Goal: Task Accomplishment & Management: Manage account settings

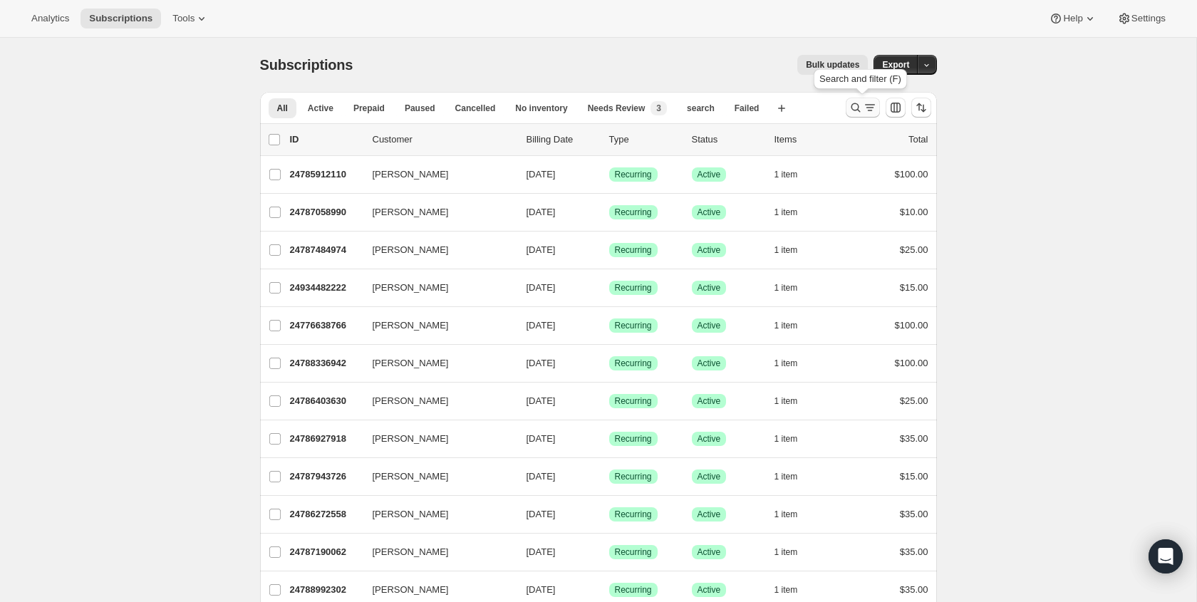
click at [856, 110] on icon "Search and filter results" at bounding box center [855, 107] width 14 height 14
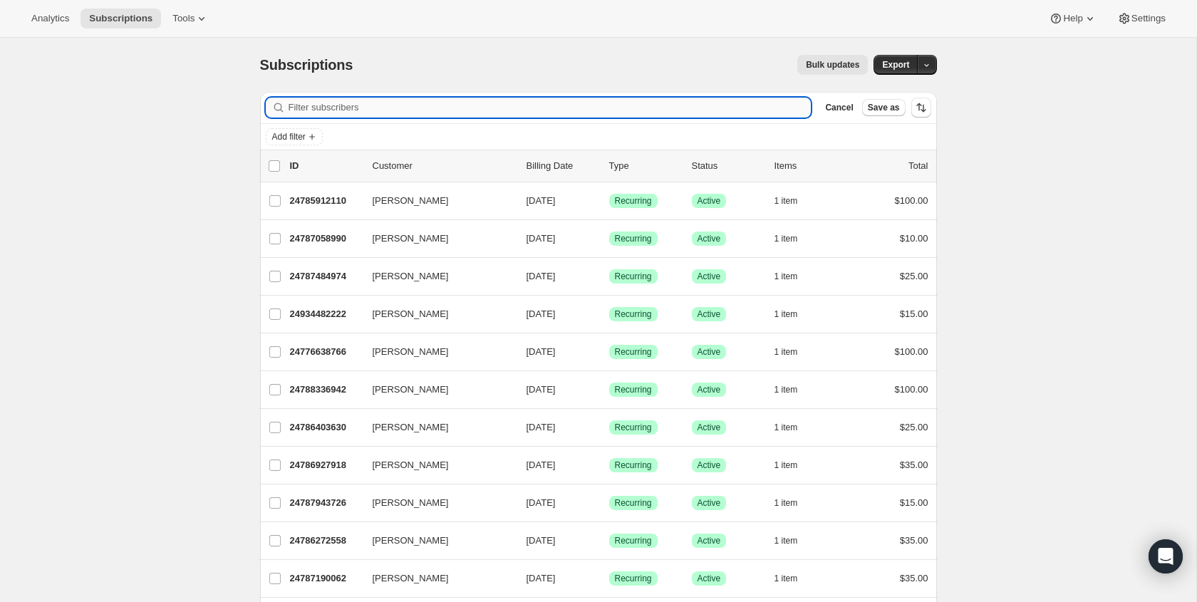
click at [369, 103] on input "Filter subscribers" at bounding box center [550, 108] width 523 height 20
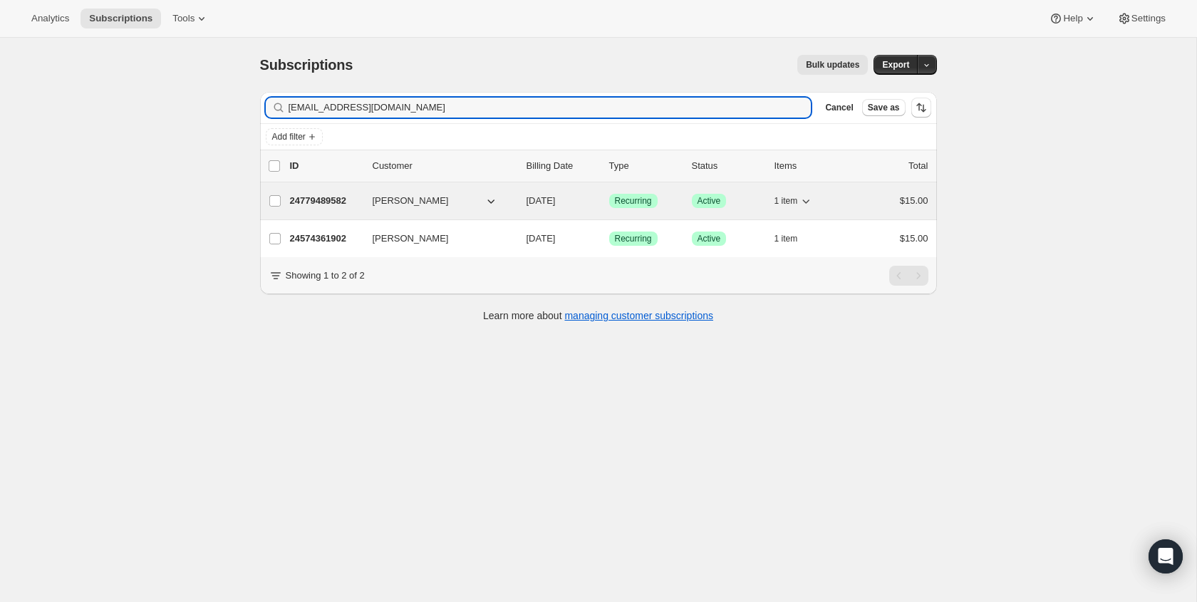
type input "gkware@sbcglobal.net"
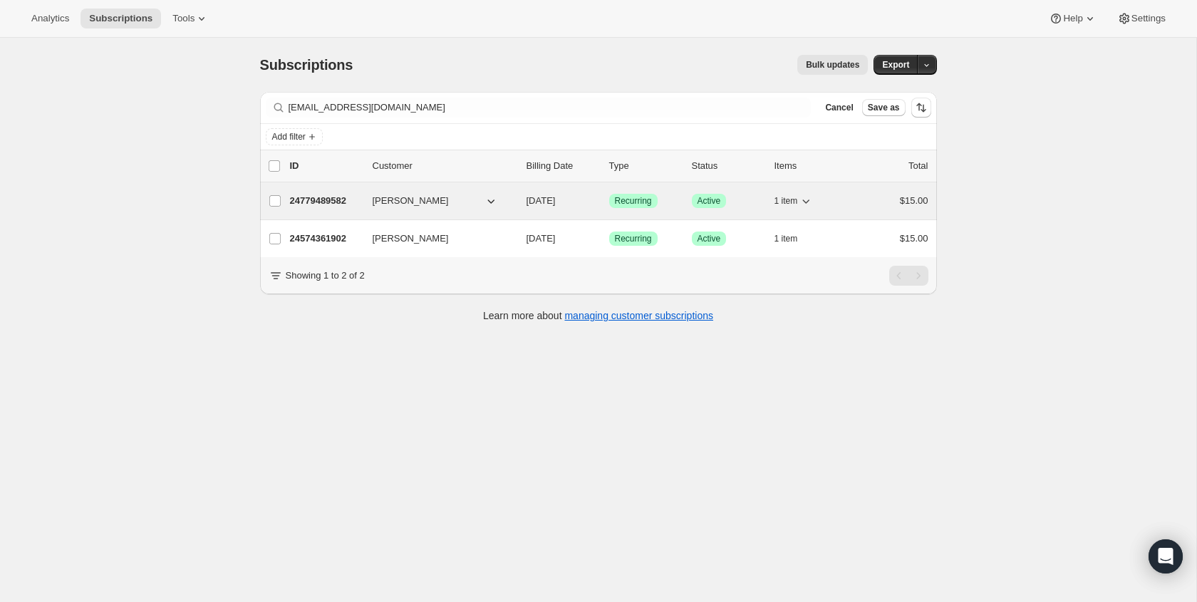
click at [377, 200] on span "GREG WARE" at bounding box center [411, 201] width 76 height 14
click at [492, 197] on icon "button" at bounding box center [491, 201] width 14 height 14
click at [494, 203] on icon "button" at bounding box center [491, 201] width 14 height 14
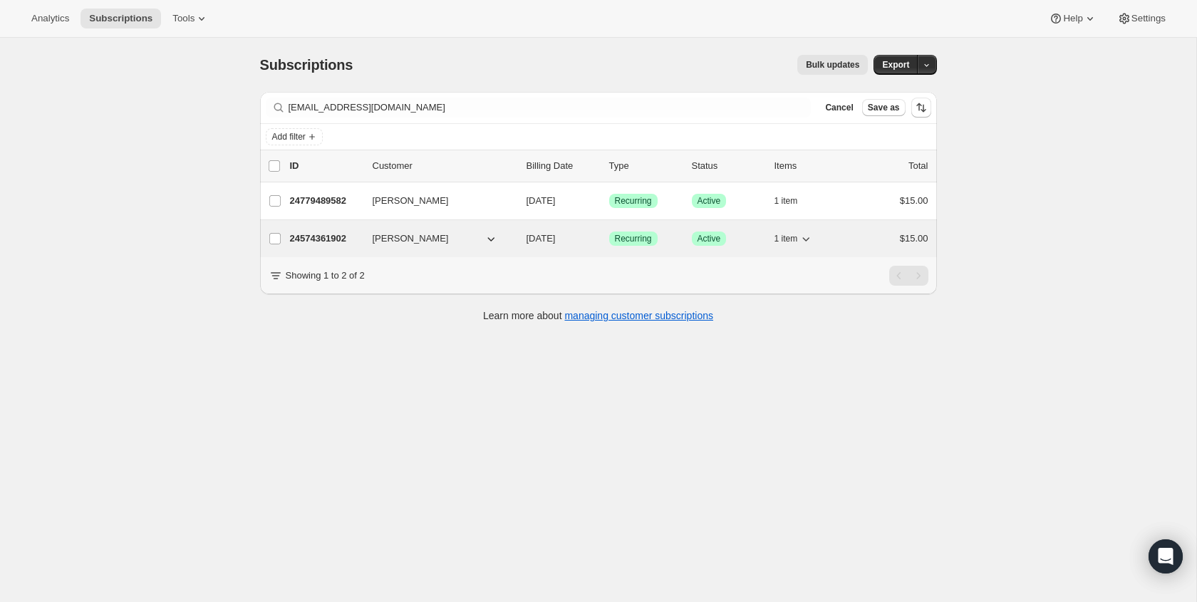
click at [380, 243] on span "GREG WARE" at bounding box center [411, 239] width 76 height 14
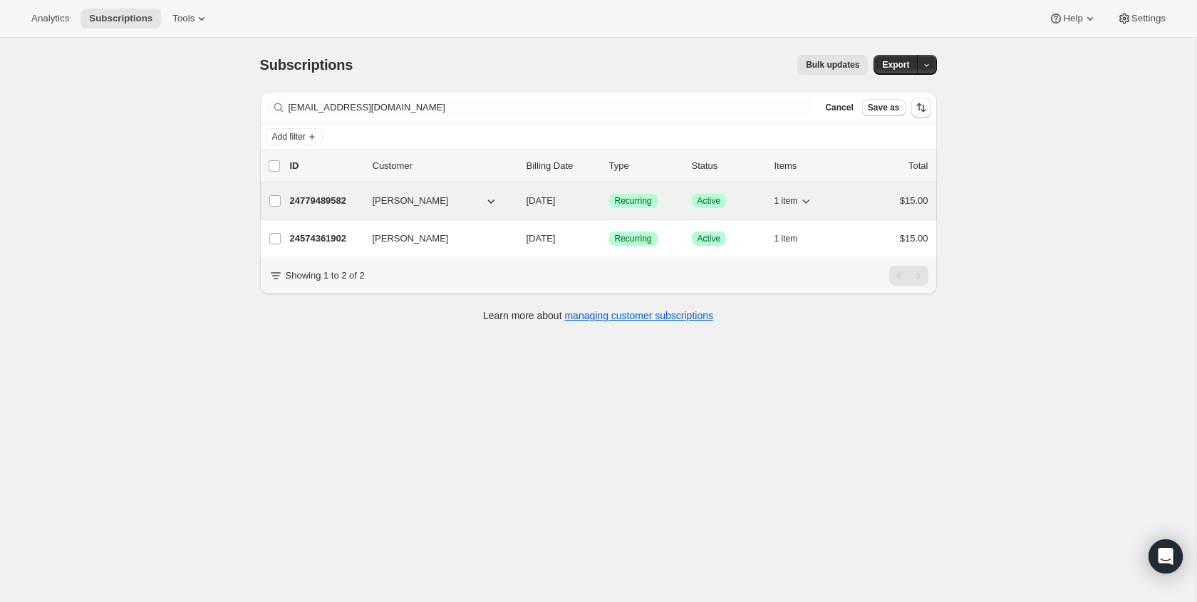
click at [320, 200] on p "24779489582" at bounding box center [325, 201] width 71 height 14
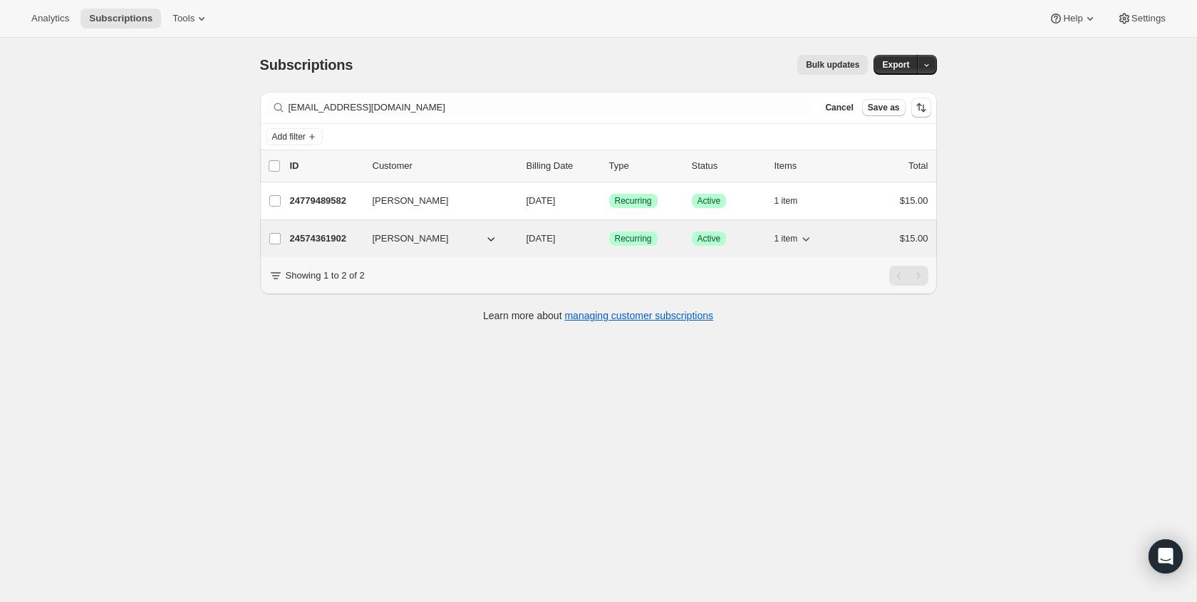
click at [341, 237] on p "24574361902" at bounding box center [325, 239] width 71 height 14
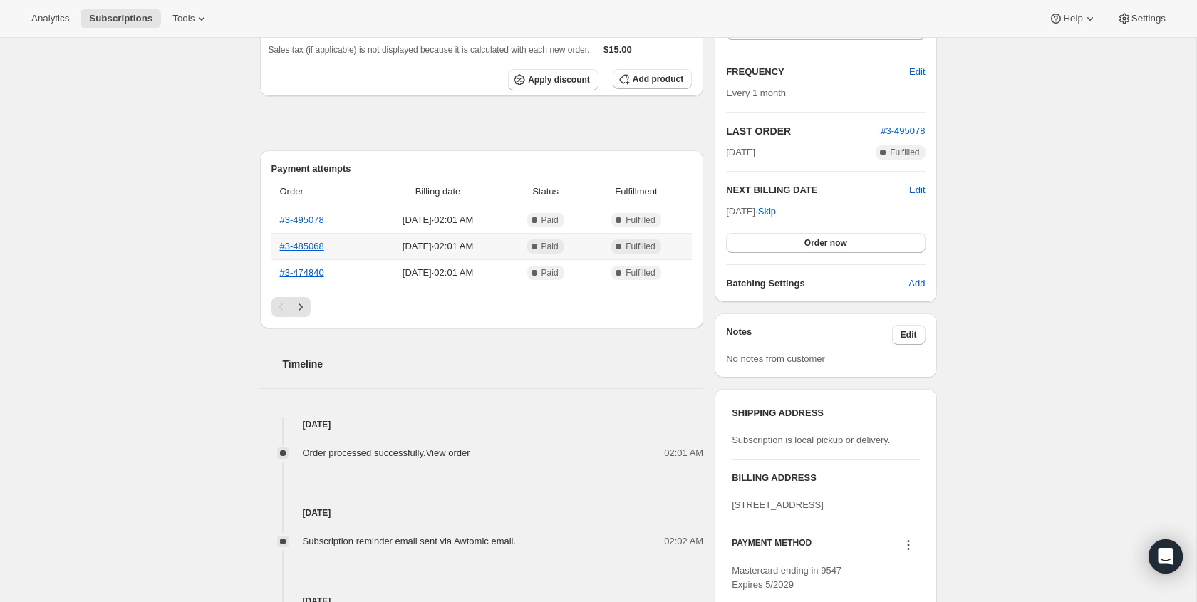
scroll to position [149, 0]
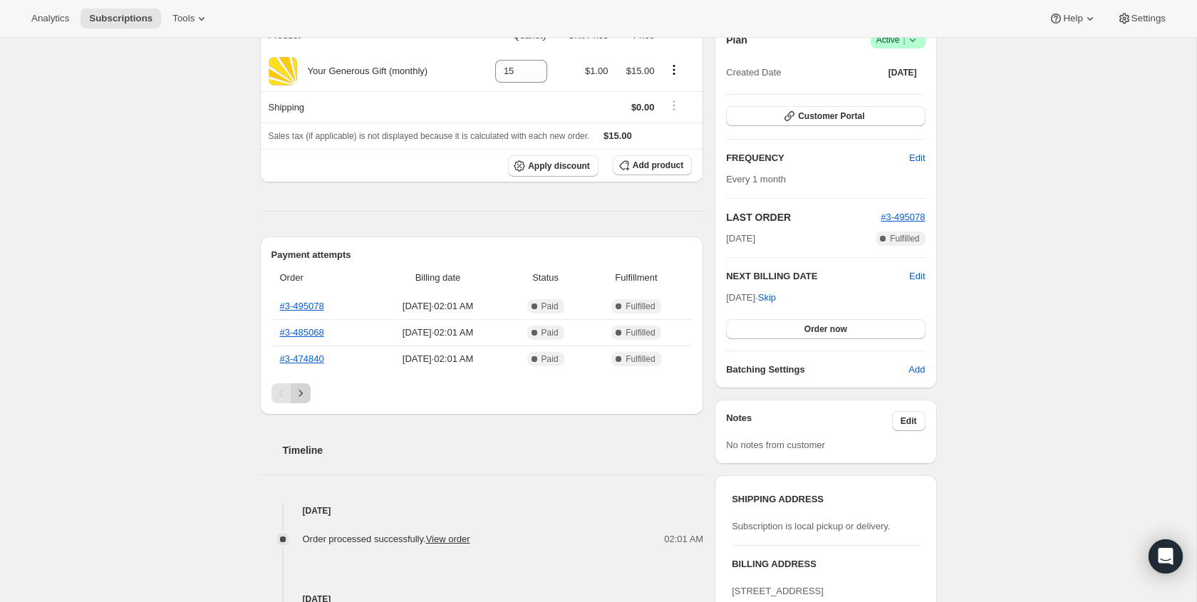
click at [301, 392] on icon "Next" at bounding box center [301, 393] width 14 height 14
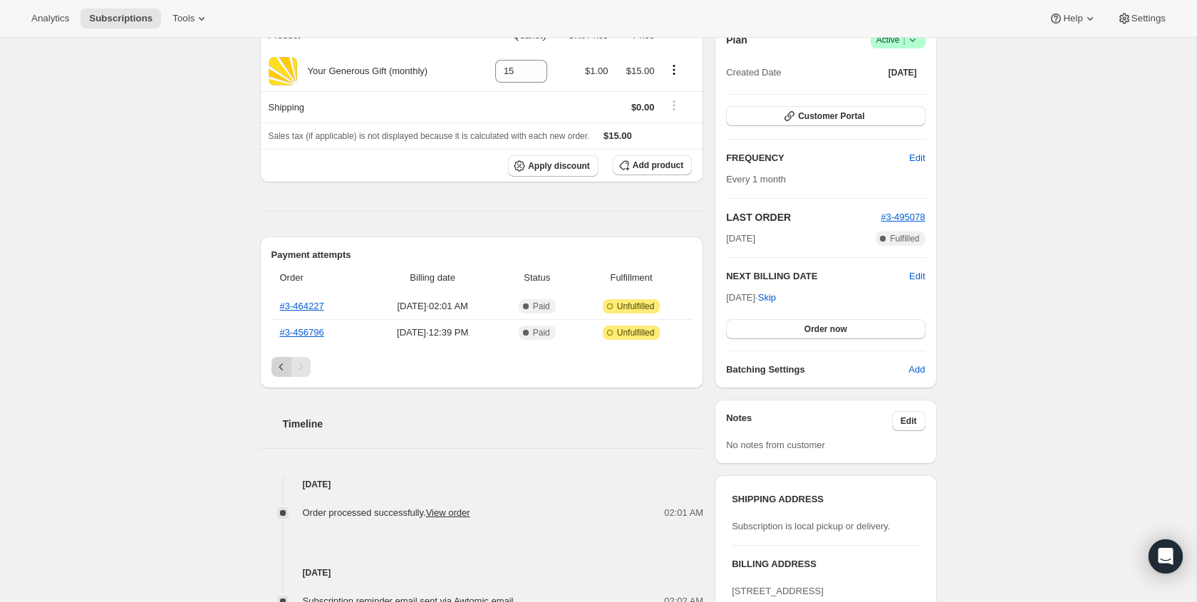
click at [279, 365] on icon "Previous" at bounding box center [281, 367] width 14 height 14
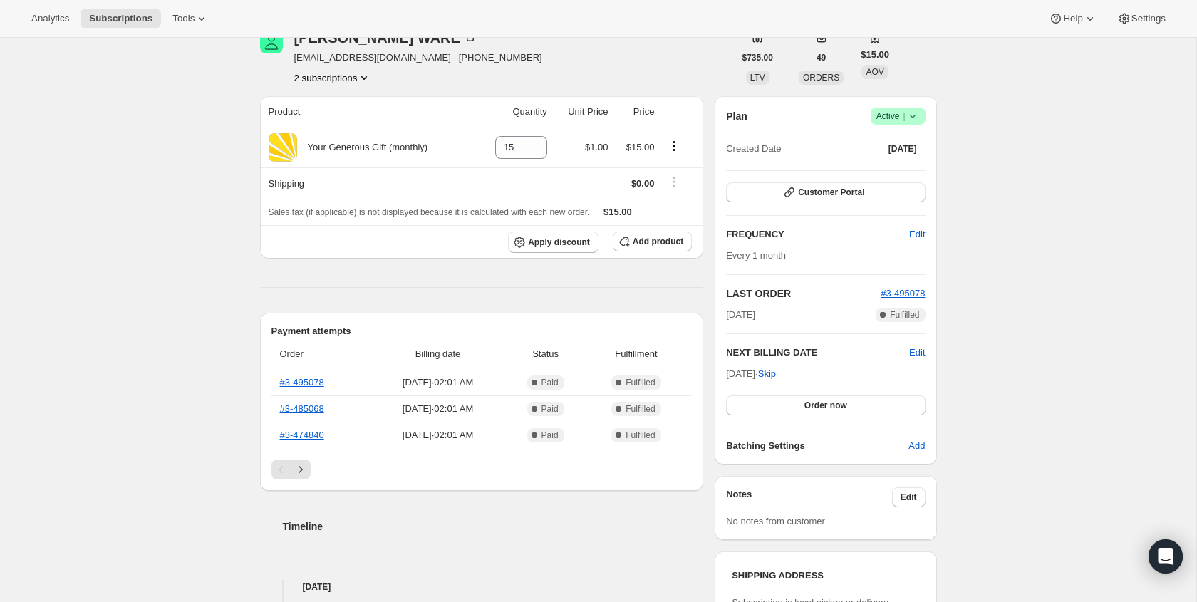
scroll to position [0, 0]
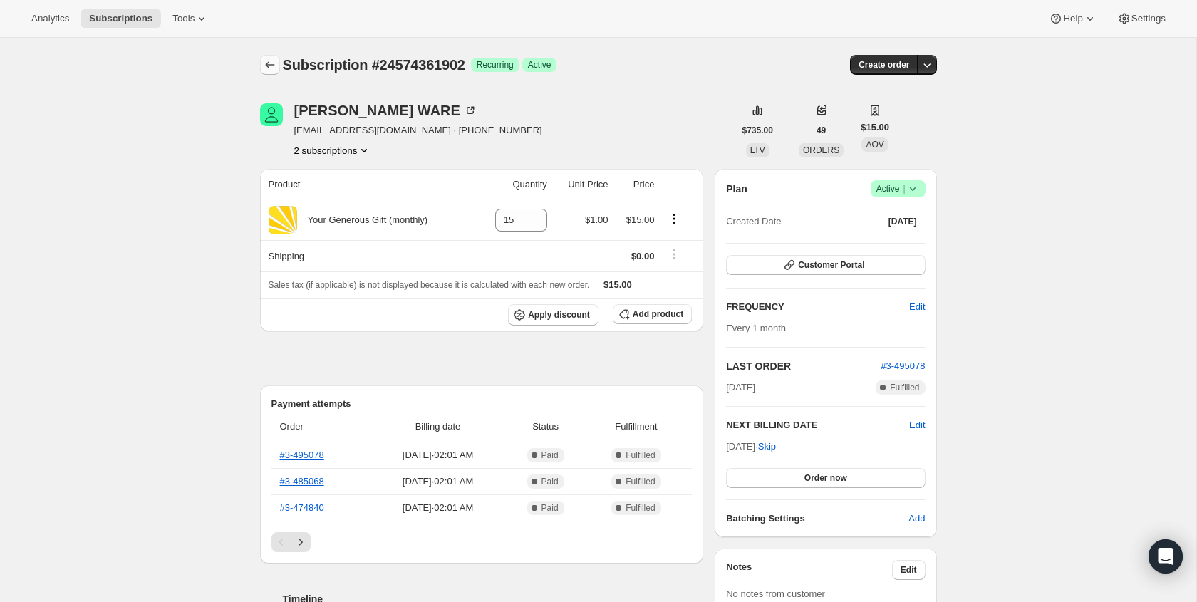
click at [266, 61] on icon "Subscriptions" at bounding box center [270, 65] width 14 height 14
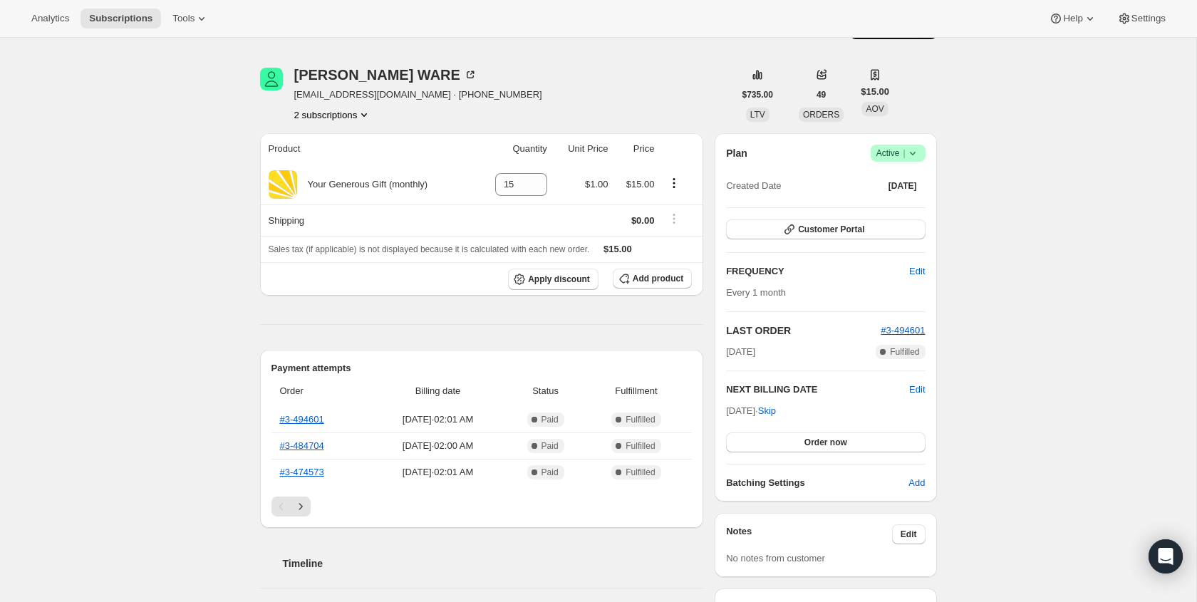
scroll to position [36, 0]
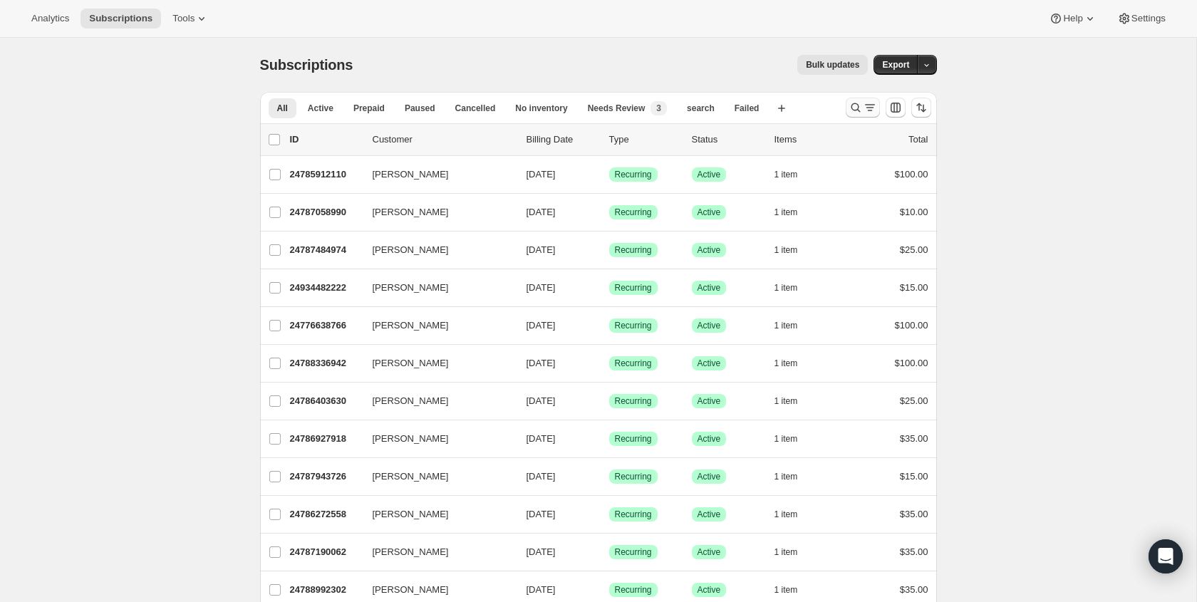
click at [850, 109] on icon "Search and filter results" at bounding box center [855, 107] width 14 height 14
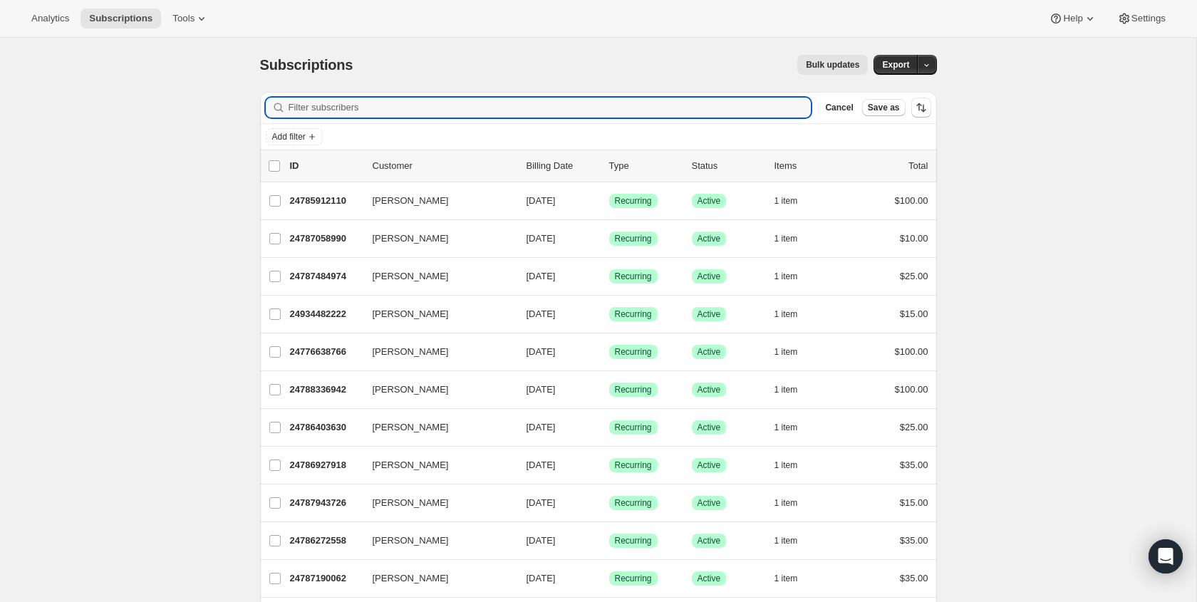
paste input "gkware@sbcglobal.net"
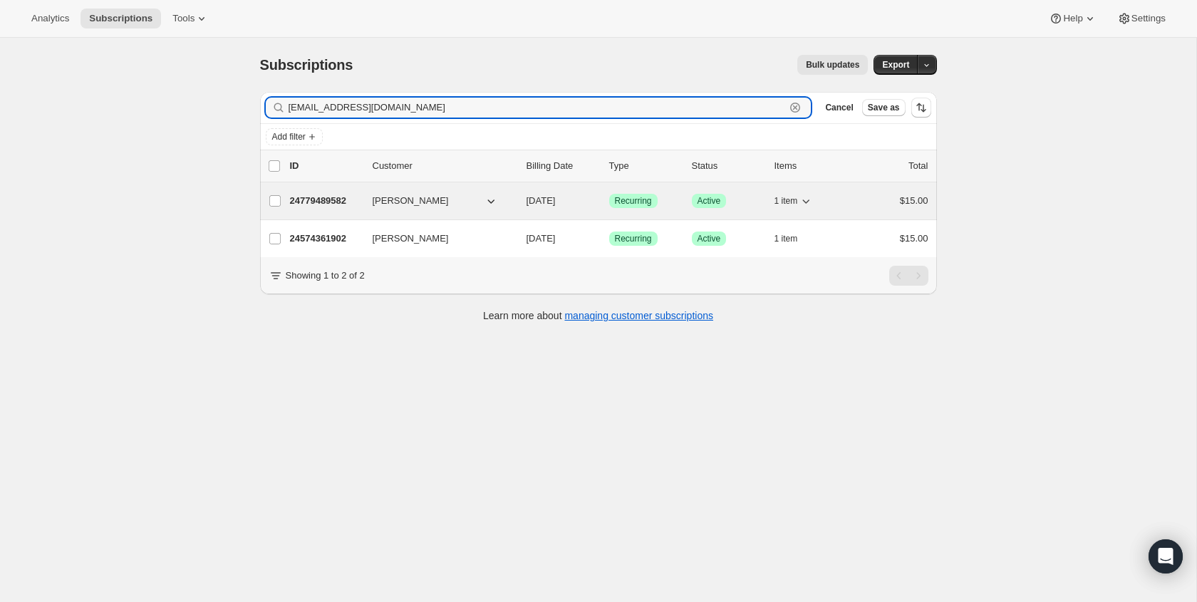
type input "gkware@sbcglobal.net"
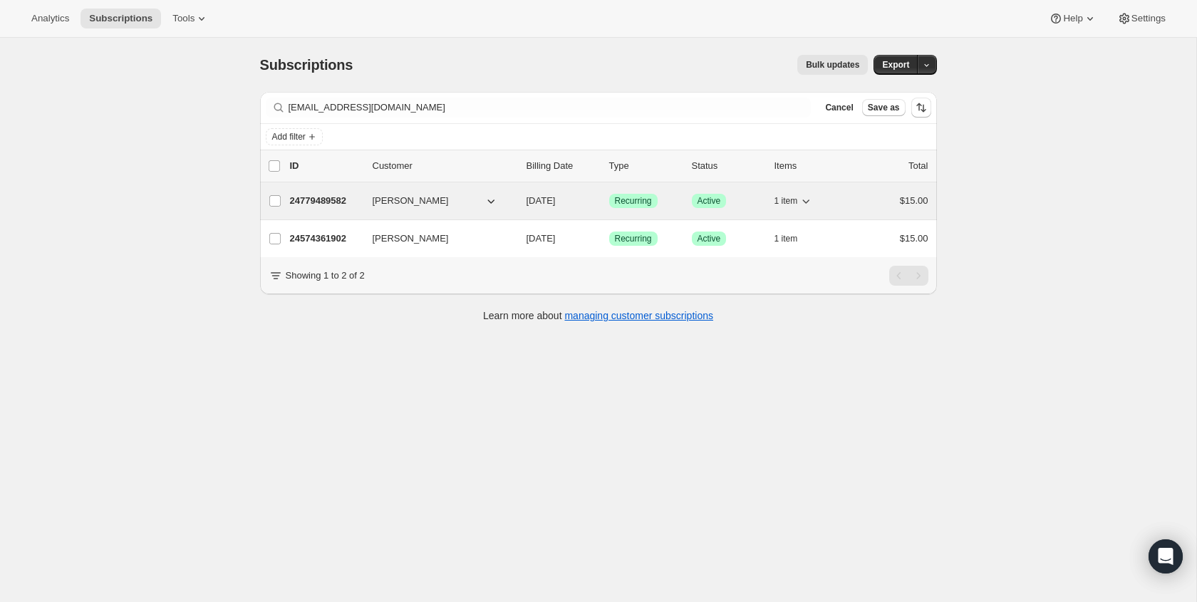
click at [318, 202] on p "24779489582" at bounding box center [325, 201] width 71 height 14
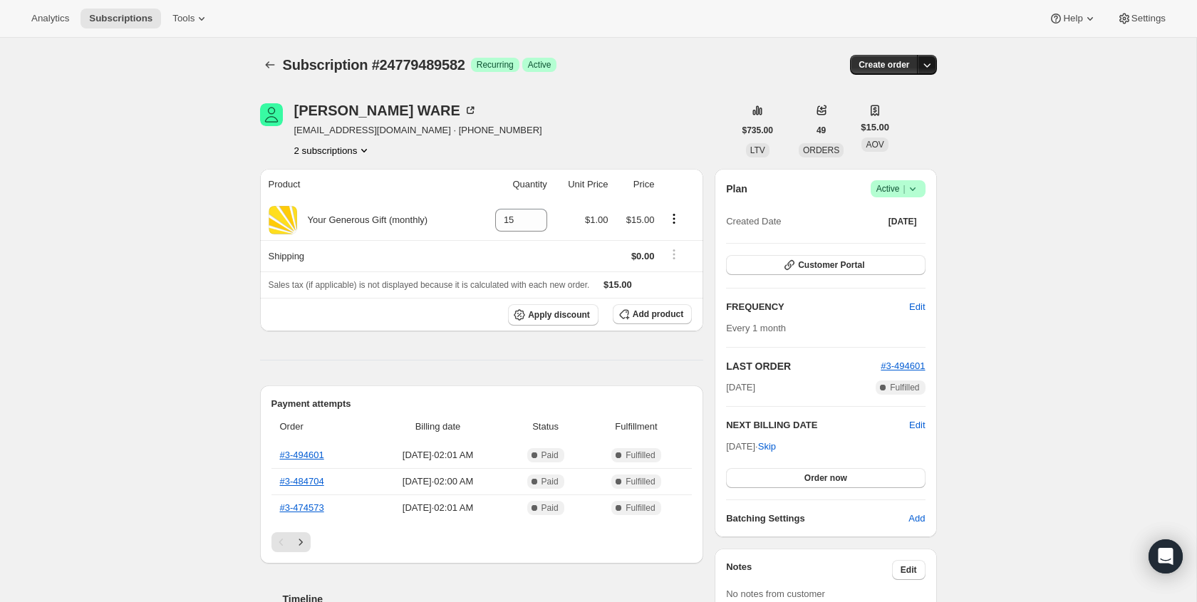
click at [930, 64] on icon "button" at bounding box center [927, 65] width 14 height 14
click at [991, 112] on div "Subscription #24779489582. This page is ready Subscription #24779489582 Success…" at bounding box center [598, 587] width 1196 height 1098
click at [361, 151] on icon "Product actions" at bounding box center [364, 150] width 14 height 14
click at [559, 121] on div "GREG WARE gkware@sbcglobal.net · +17082616015 2 subscriptions" at bounding box center [497, 130] width 474 height 54
click at [677, 219] on icon "Product actions" at bounding box center [674, 219] width 14 height 14
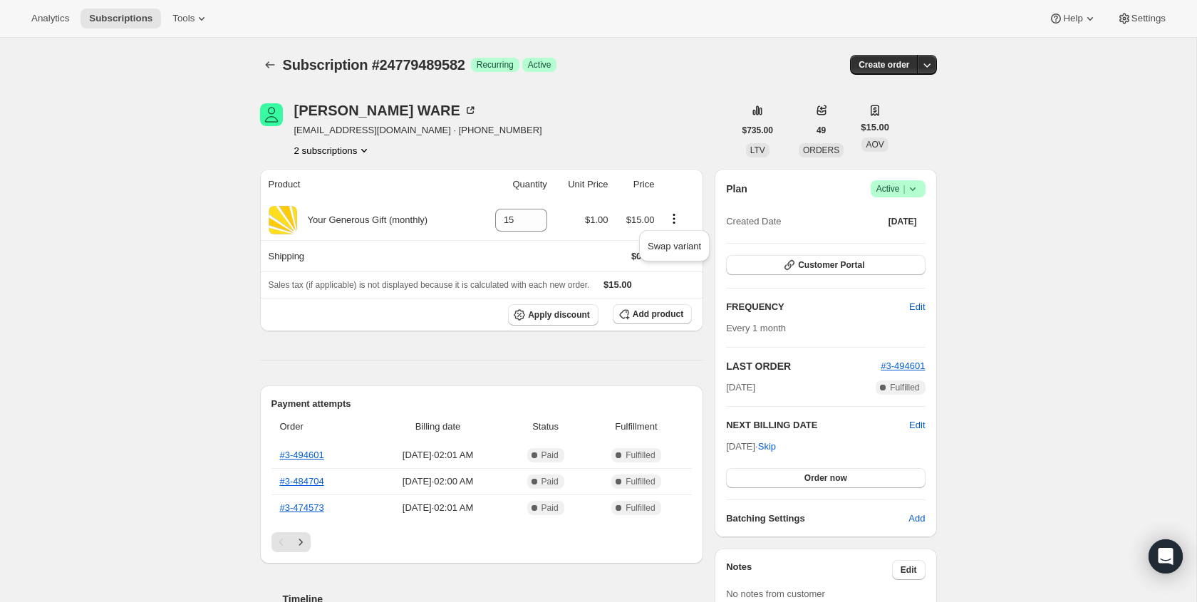
click at [1006, 246] on div "Subscription #24779489582. This page is ready Subscription #24779489582 Success…" at bounding box center [598, 587] width 1196 height 1098
click at [188, 19] on span "Tools" at bounding box center [183, 18] width 22 height 11
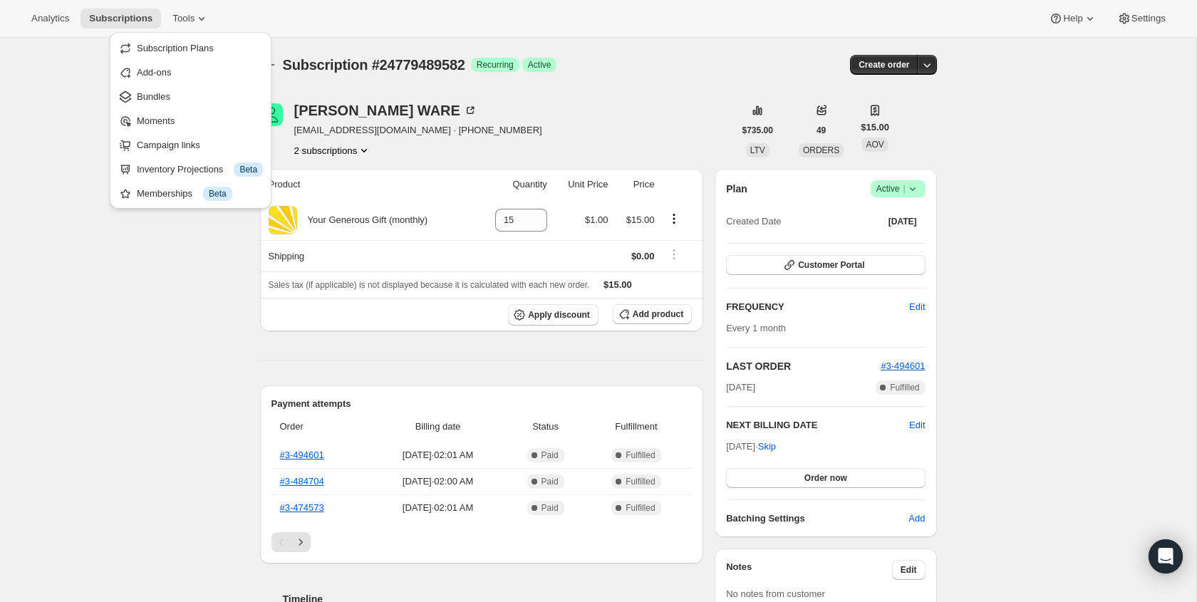
click at [534, 83] on div "Subscription #24779489582. This page is ready Subscription #24779489582 Success…" at bounding box center [598, 65] width 677 height 54
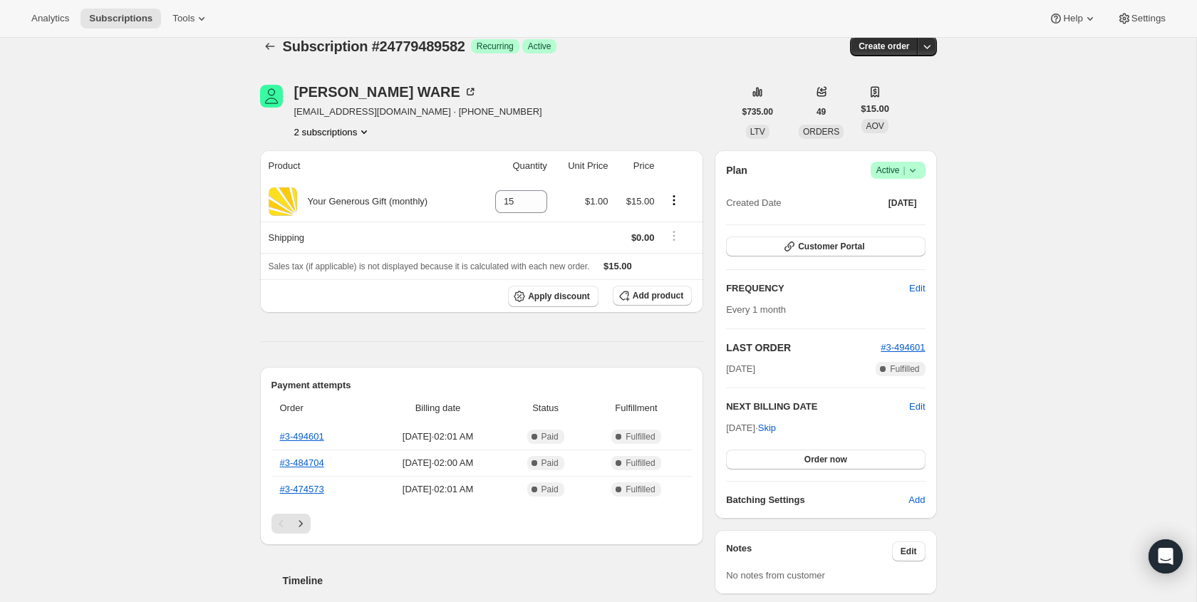
scroll to position [19, 0]
click at [911, 171] on icon at bounding box center [912, 169] width 14 height 14
click at [888, 170] on span "Active |" at bounding box center [897, 169] width 43 height 14
click at [881, 222] on span "Cancel subscription" at bounding box center [893, 222] width 80 height 11
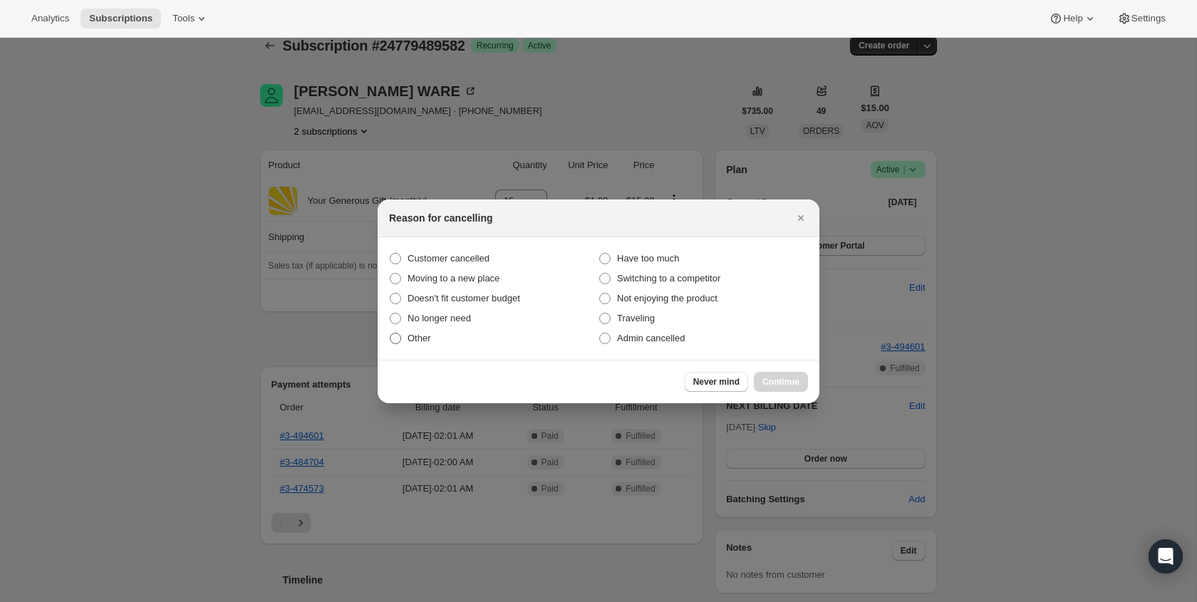
click at [411, 338] on span "Other" at bounding box center [419, 338] width 24 height 11
click at [390, 333] on input "Other" at bounding box center [390, 333] width 1 height 1
radio input "true"
click at [792, 380] on span "Continue" at bounding box center [780, 381] width 37 height 11
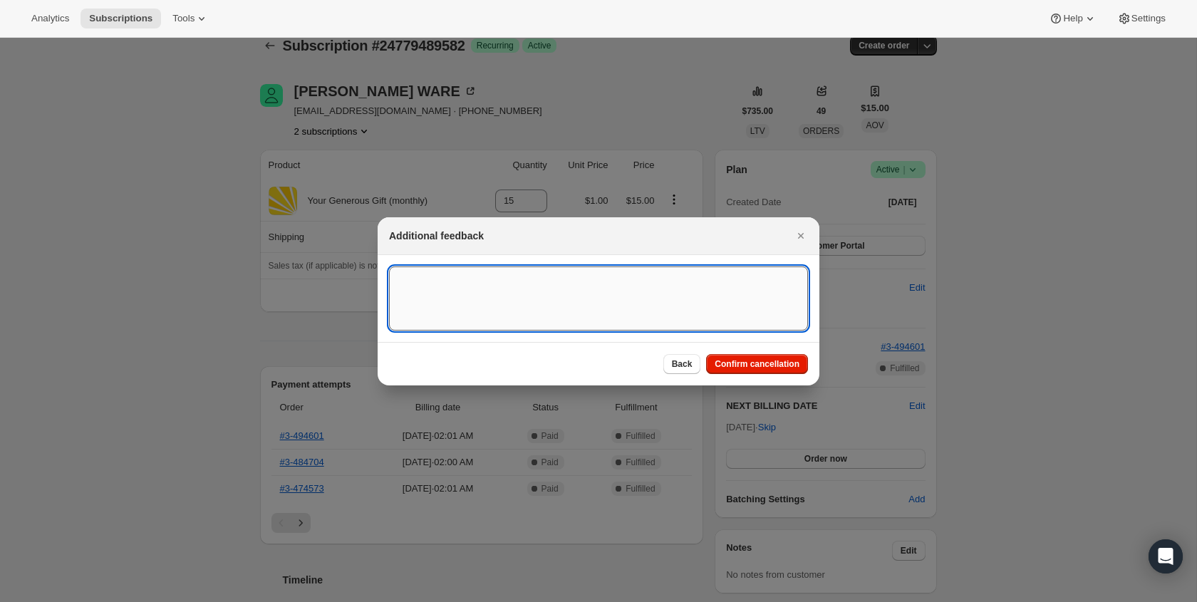
click at [630, 291] on textarea ":rbs:" at bounding box center [598, 298] width 419 height 64
type textarea "wants to cancel and resubscribe to monthly"
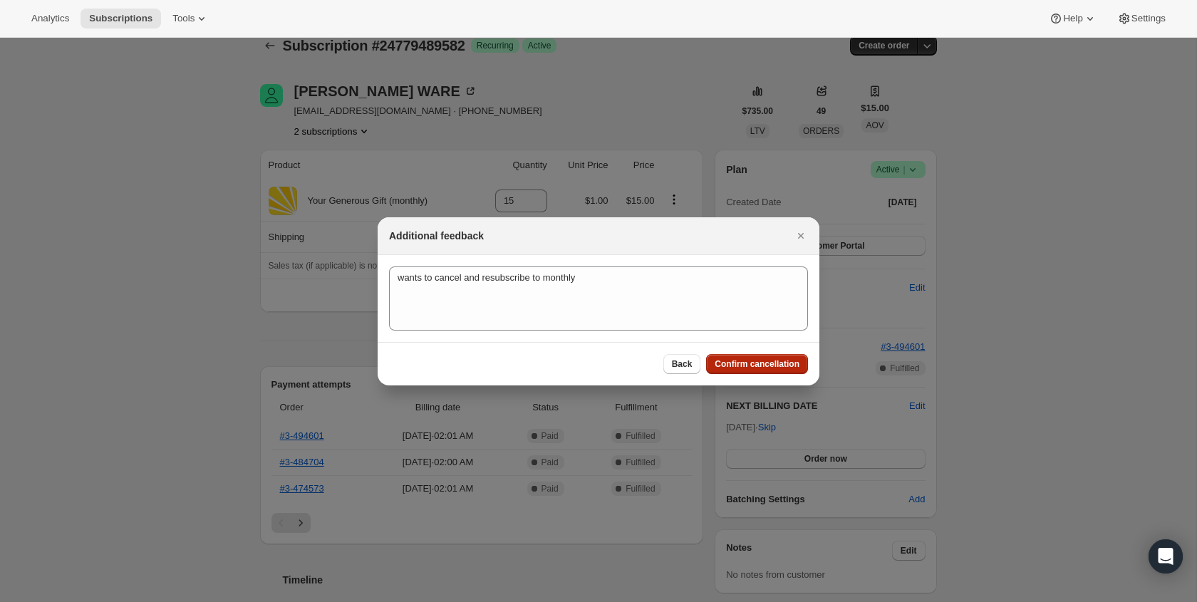
click at [741, 365] on span "Confirm cancellation" at bounding box center [757, 363] width 85 height 11
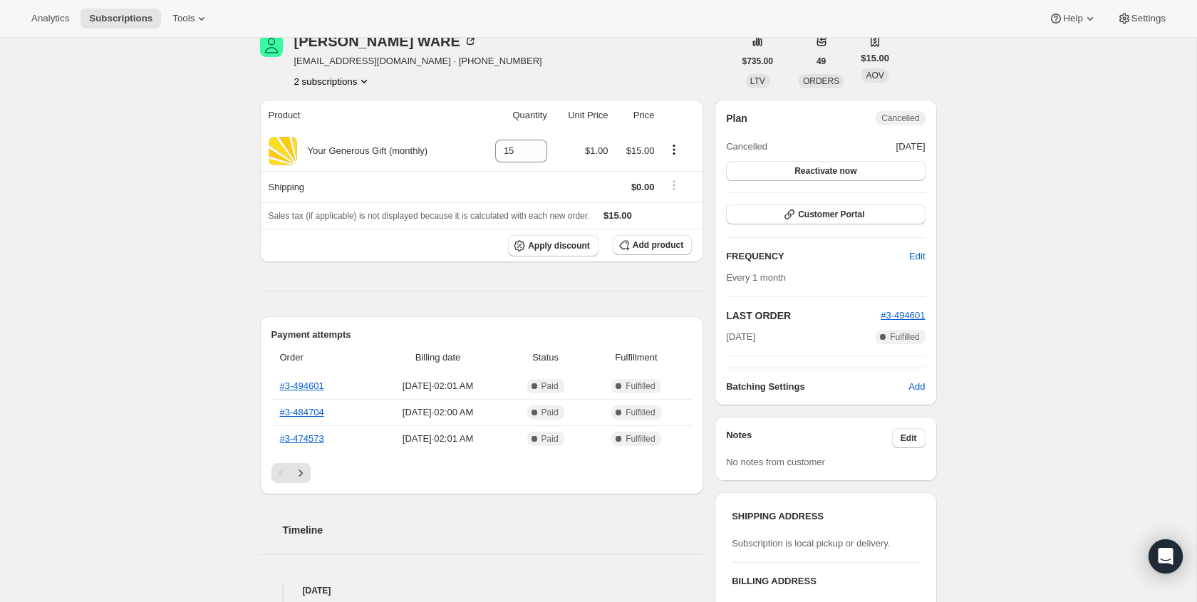
scroll to position [0, 0]
